Goal: Task Accomplishment & Management: Complete application form

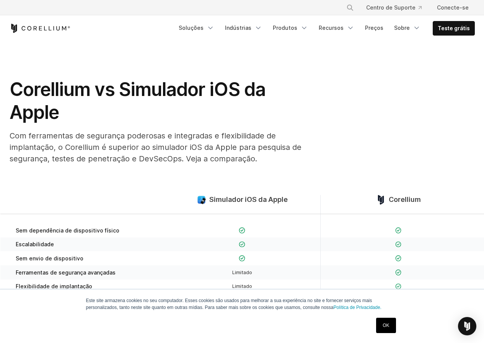
click at [419, 135] on div "Corellium vs Simulador iOS da Apple Com ferramentas de segurança poderosas e in…" at bounding box center [242, 124] width 481 height 93
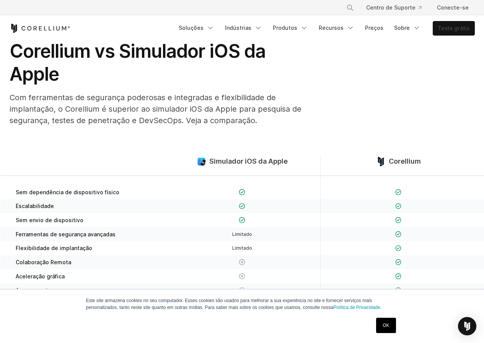
click at [460, 28] on font "Teste grátis" at bounding box center [454, 28] width 32 height 7
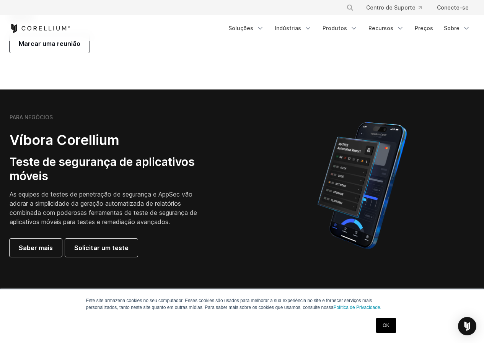
scroll to position [153, 0]
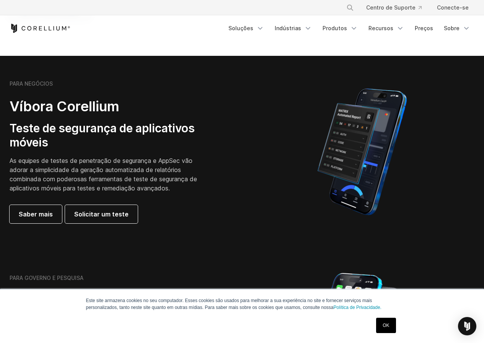
click at [375, 323] on div "OK" at bounding box center [386, 326] width 24 height 20
click at [109, 219] on font "Solicitar um teste" at bounding box center [101, 214] width 54 height 9
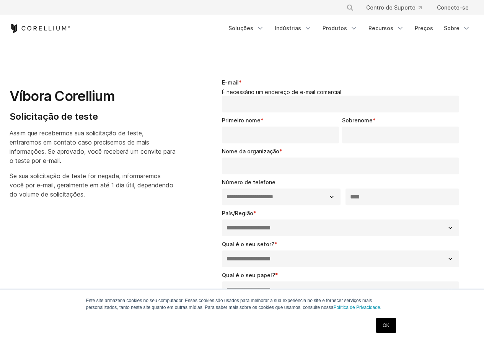
select select "**"
click at [383, 324] on font "OK" at bounding box center [386, 325] width 7 height 5
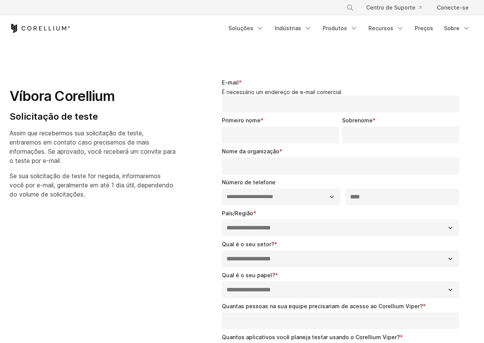
click at [331, 104] on input "E-mail *" at bounding box center [341, 104] width 238 height 17
